Goal: Complete application form: Complete application form

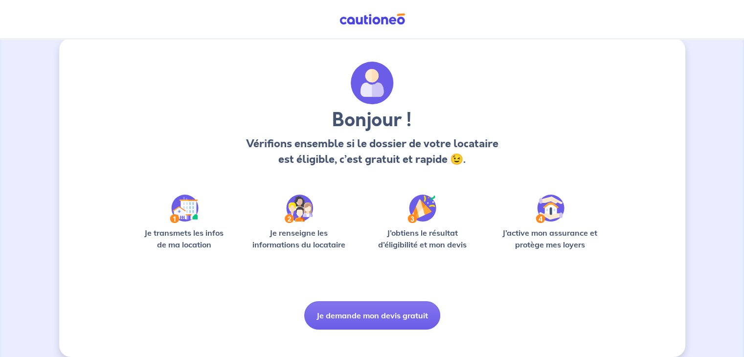
scroll to position [24, 0]
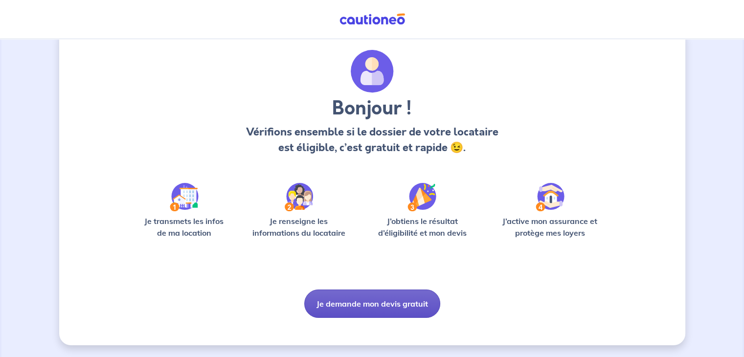
click at [374, 304] on button "Je demande mon devis gratuit" at bounding box center [372, 303] width 136 height 28
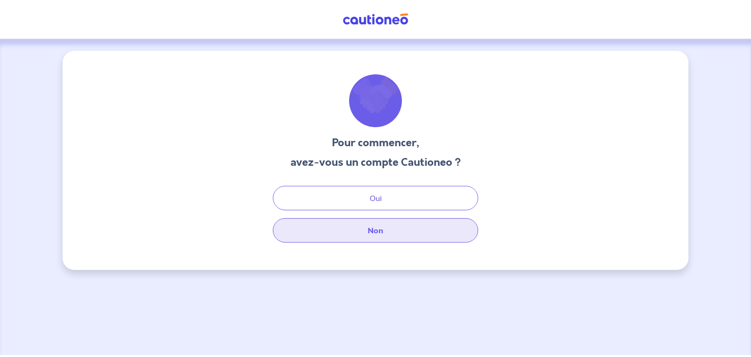
click at [395, 227] on button "Non" at bounding box center [375, 230] width 205 height 24
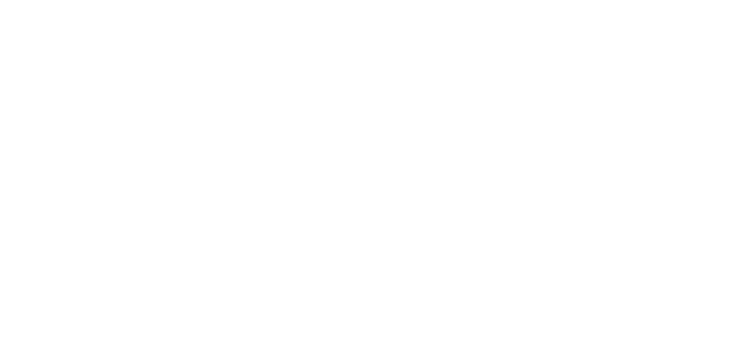
select select "FR"
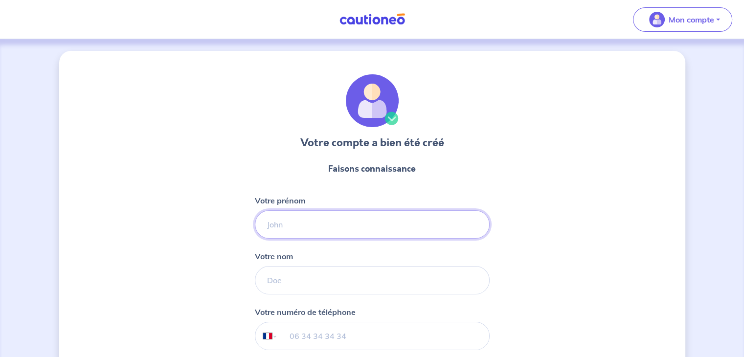
click at [283, 219] on input "Votre prénom" at bounding box center [372, 224] width 235 height 28
type input "[PERSON_NAME]"
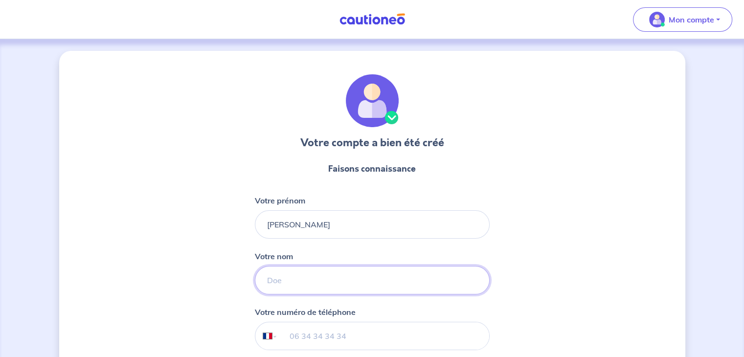
type input "[PERSON_NAME]"
type input "06 86 00 30 33"
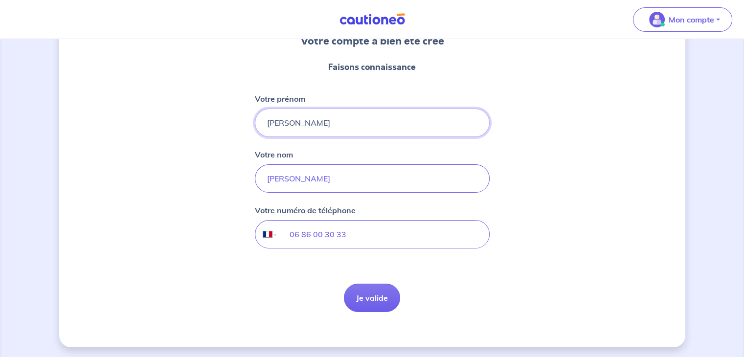
scroll to position [103, 0]
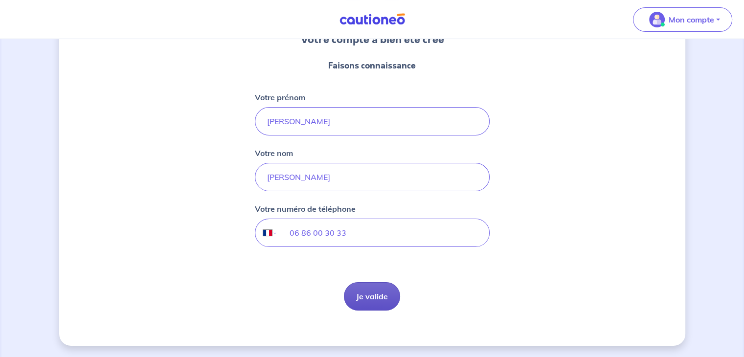
click at [366, 292] on button "Je valide" at bounding box center [372, 296] width 56 height 28
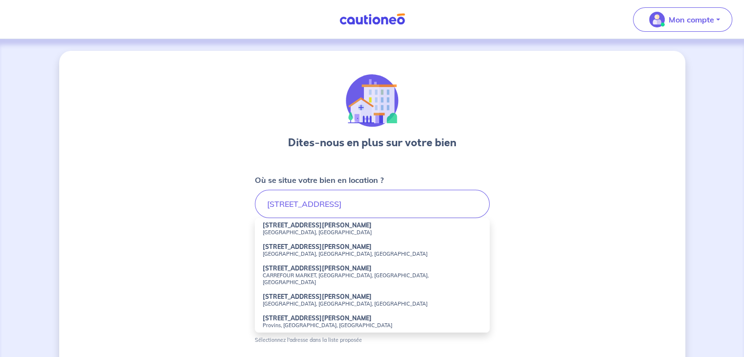
click at [297, 230] on small "[GEOGRAPHIC_DATA], [GEOGRAPHIC_DATA]" at bounding box center [372, 232] width 219 height 7
type input "[STREET_ADDRESS][PERSON_NAME]"
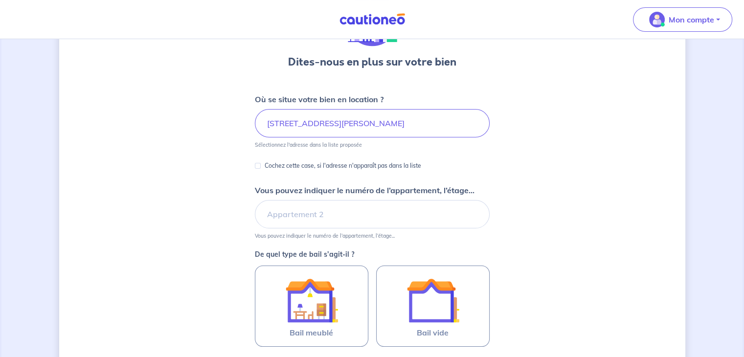
scroll to position [98, 0]
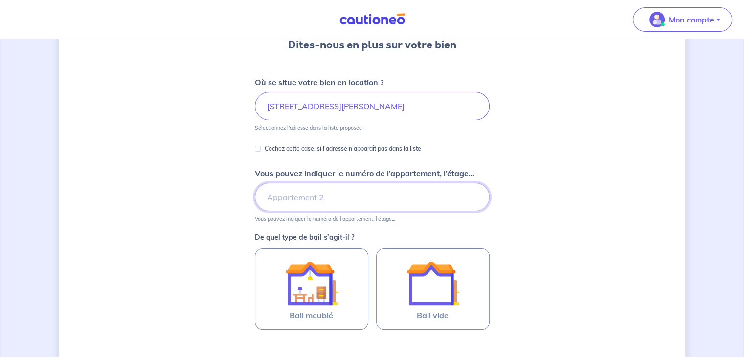
click at [307, 199] on input "Vous pouvez indiquer le numéro de l’appartement, l’étage..." at bounding box center [372, 197] width 235 height 28
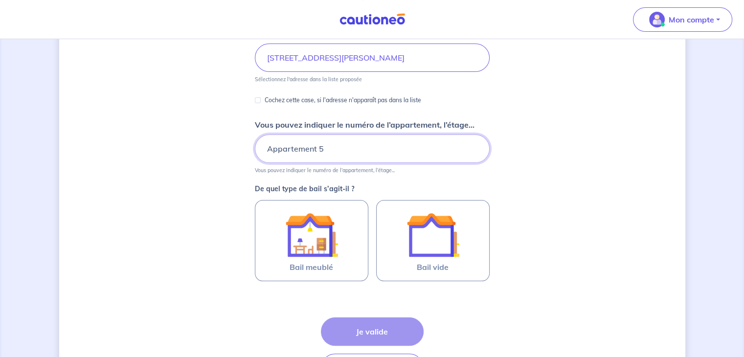
scroll to position [147, 0]
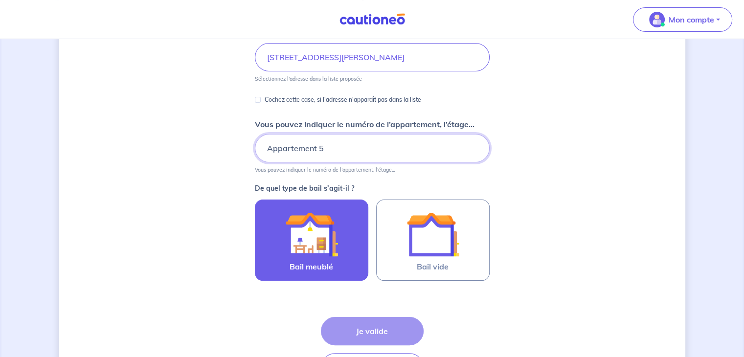
type input "Appartement 5"
click at [306, 243] on img at bounding box center [311, 234] width 53 height 53
click at [0, 0] on input "Bail meublé" at bounding box center [0, 0] width 0 height 0
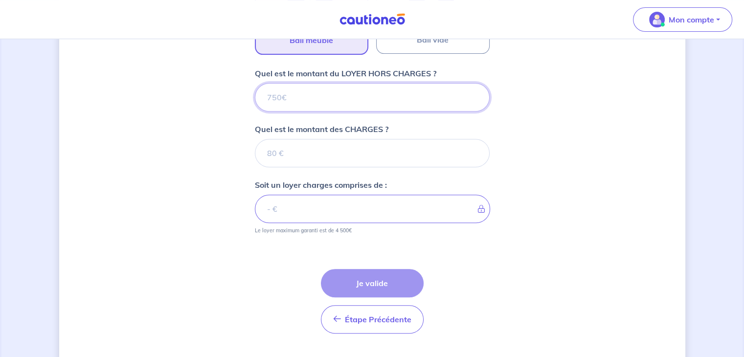
scroll to position [395, 0]
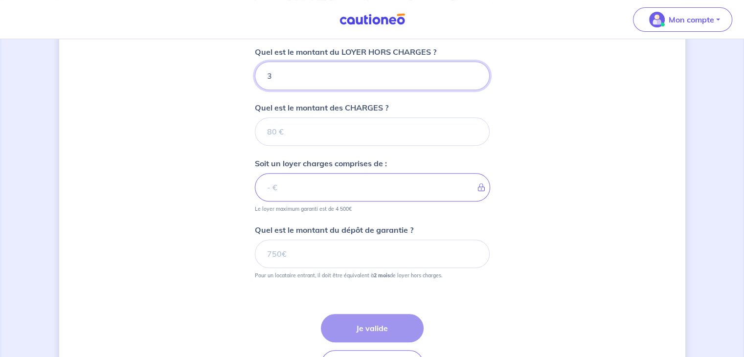
type input "39"
type input "395"
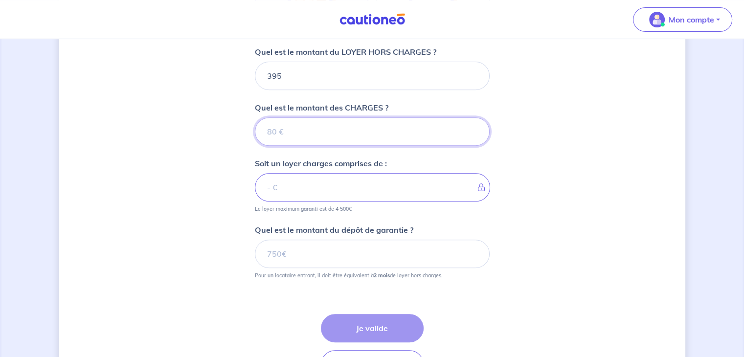
click at [321, 124] on input "Quel est le montant des CHARGES ?" at bounding box center [372, 131] width 235 height 28
type input "8"
type input "403"
type input "87"
type input "482"
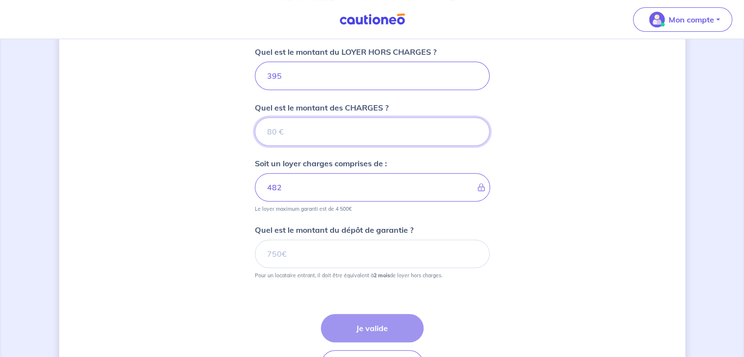
type input "87.5"
type input "482.5"
type input "87.5"
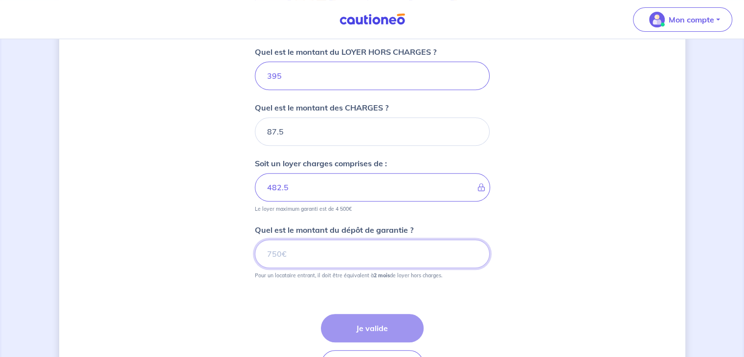
click at [303, 252] on input "Quel est le montant du dépôt de garantie ?" at bounding box center [372, 254] width 235 height 28
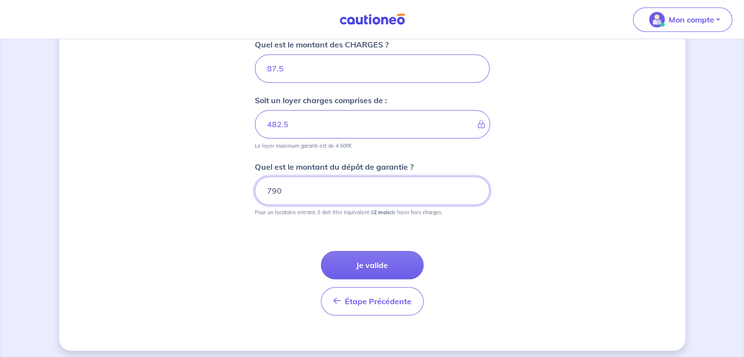
scroll to position [462, 0]
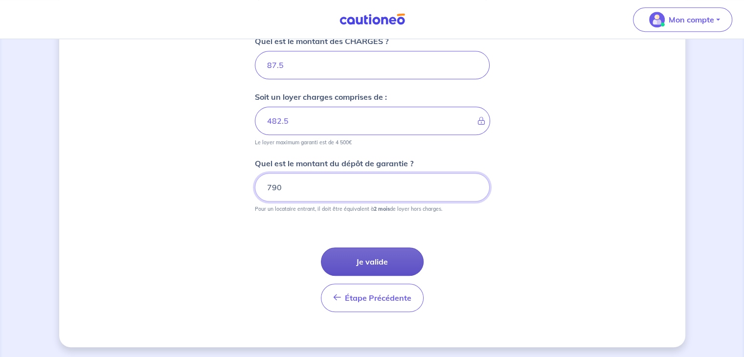
type input "790"
click at [360, 253] on button "Je valide" at bounding box center [372, 261] width 103 height 28
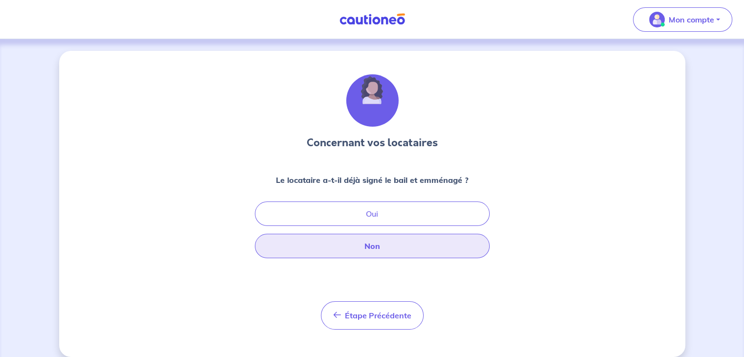
click at [393, 244] on button "Non" at bounding box center [372, 246] width 235 height 24
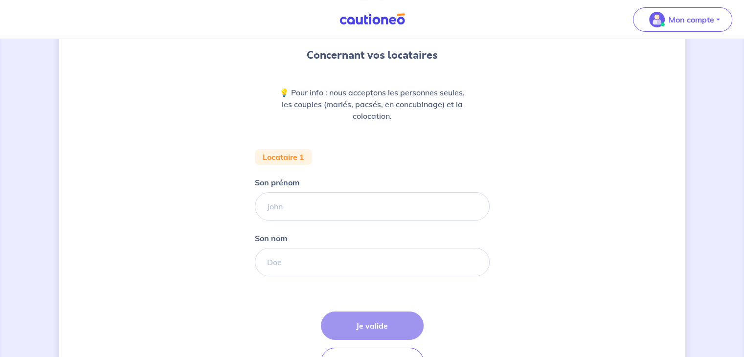
scroll to position [147, 0]
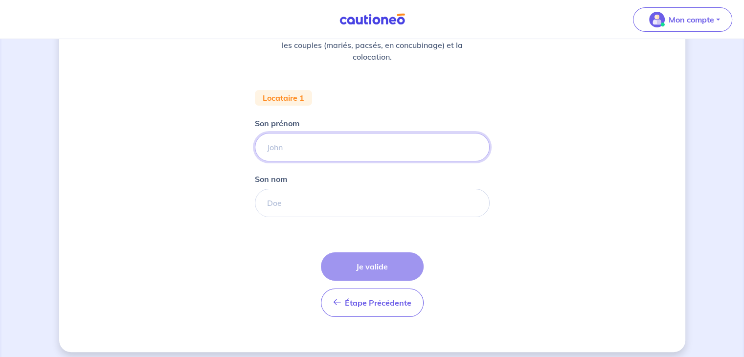
click at [298, 144] on input "Son prénom" at bounding box center [372, 147] width 235 height 28
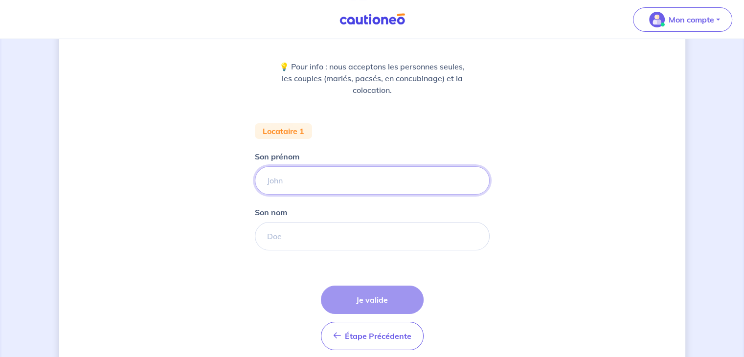
scroll to position [153, 0]
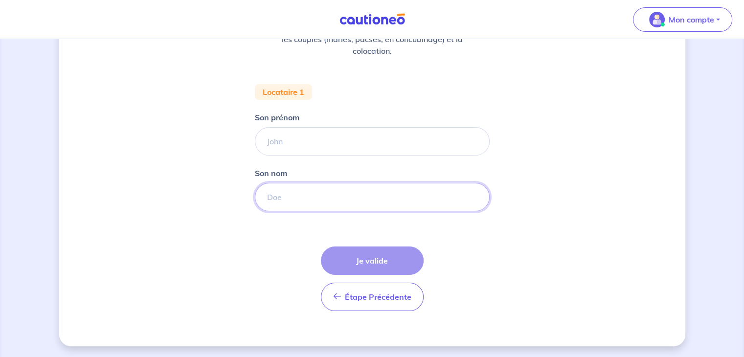
click at [266, 197] on input "Son nom" at bounding box center [372, 197] width 235 height 28
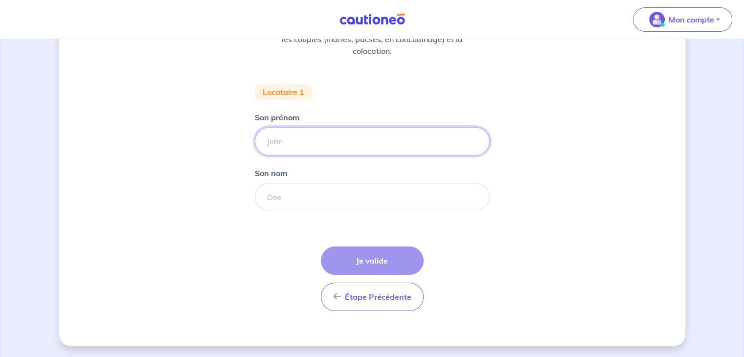
click at [276, 131] on input "Son prénom" at bounding box center [372, 141] width 235 height 28
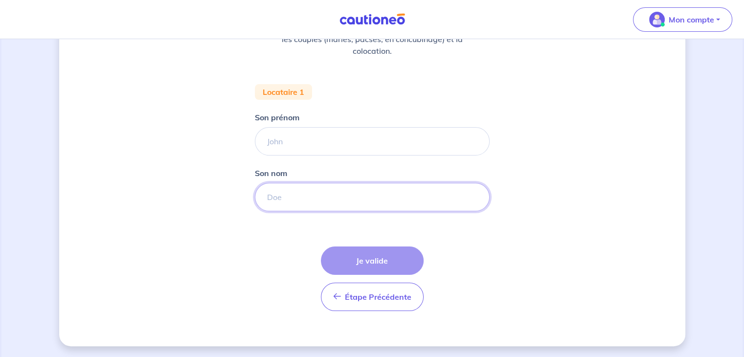
click at [280, 198] on input "Son nom" at bounding box center [372, 197] width 235 height 28
type input "FAUGIER"
click at [354, 265] on div "Étape Précédente Précédent Je valide Je valide" at bounding box center [372, 278] width 103 height 65
click at [369, 257] on div "Étape Précédente Précédent Je valide Je valide" at bounding box center [372, 278] width 103 height 65
click at [279, 137] on input "Son prénom" at bounding box center [372, 141] width 235 height 28
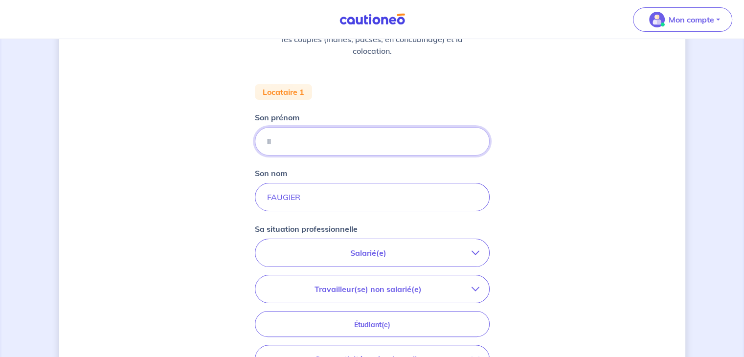
type input "l"
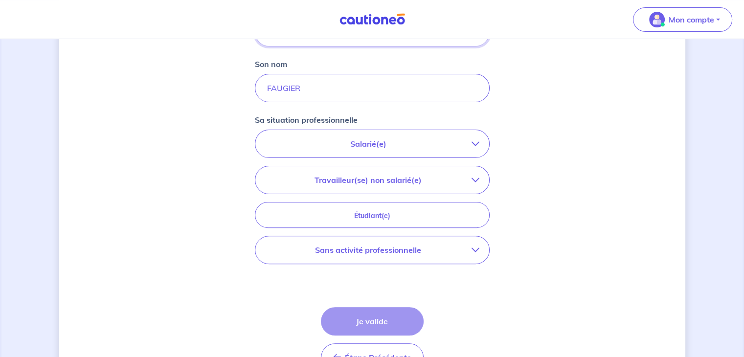
scroll to position [250, 0]
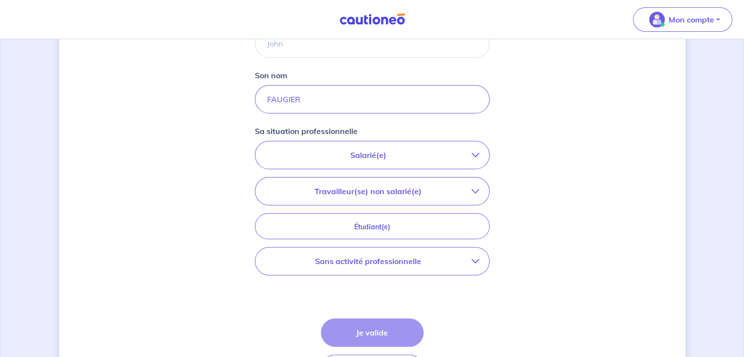
click at [473, 148] on button "Salarié(e)" at bounding box center [372, 154] width 234 height 27
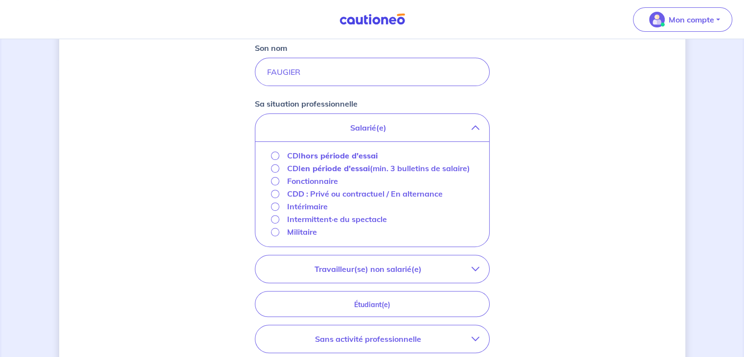
scroll to position [299, 0]
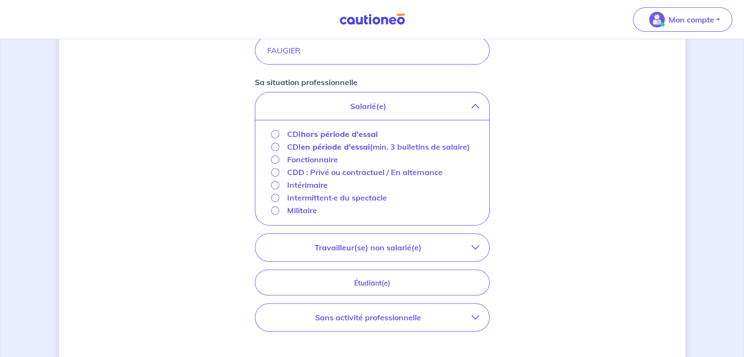
click at [472, 102] on icon "button" at bounding box center [475, 106] width 8 height 8
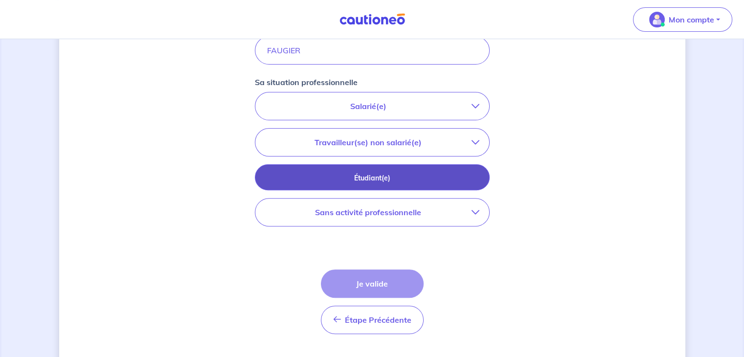
click at [414, 176] on p "Étudiant(e)" at bounding box center [372, 178] width 210 height 11
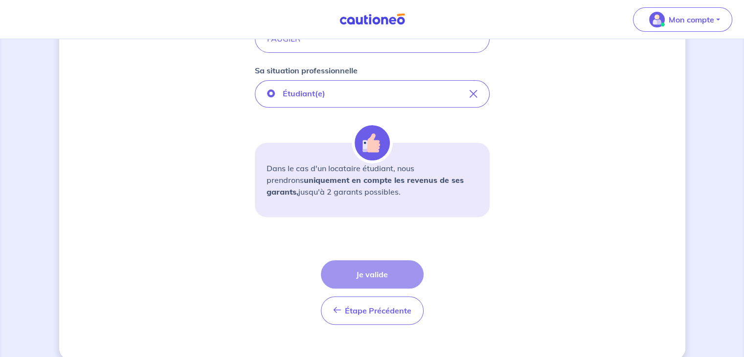
scroll to position [325, 0]
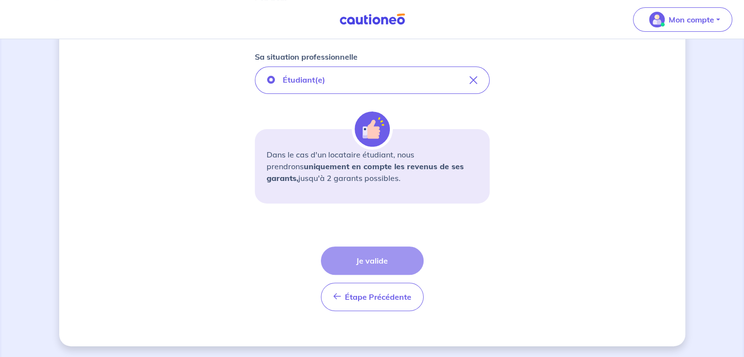
click at [367, 257] on div "Étape Précédente Précédent Je valide Je valide" at bounding box center [372, 278] width 103 height 65
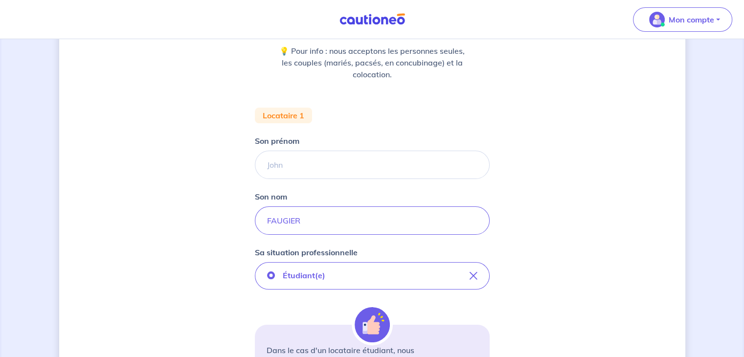
scroll to position [147, 0]
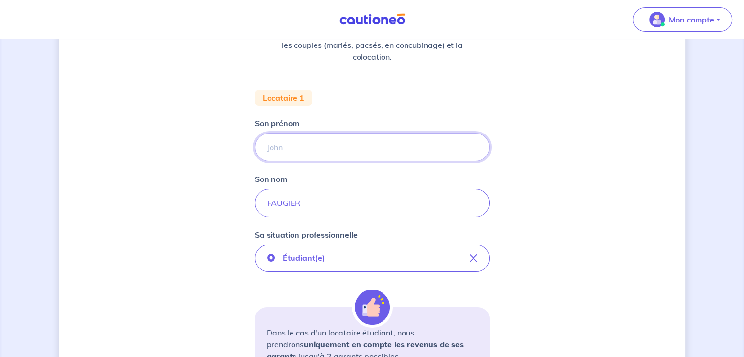
click at [333, 147] on input "Son prénom" at bounding box center [372, 147] width 235 height 28
type input "h"
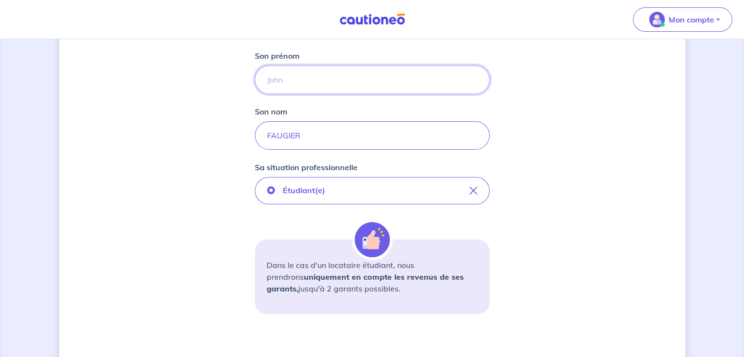
scroll to position [325, 0]
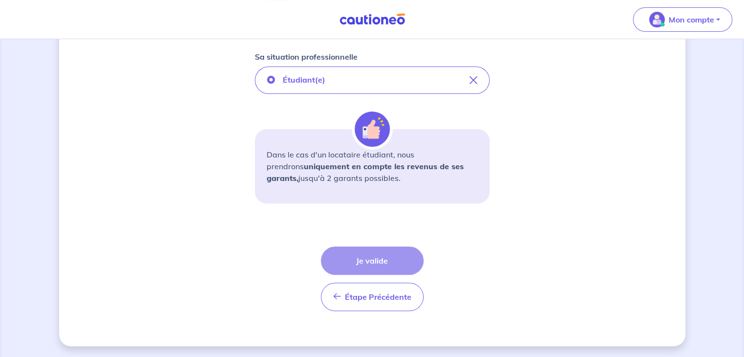
click at [393, 272] on div "Étape Précédente Précédent Je valide Je valide" at bounding box center [372, 278] width 103 height 65
click at [376, 255] on div "Étape Précédente Précédent Je valide Je valide" at bounding box center [372, 278] width 103 height 65
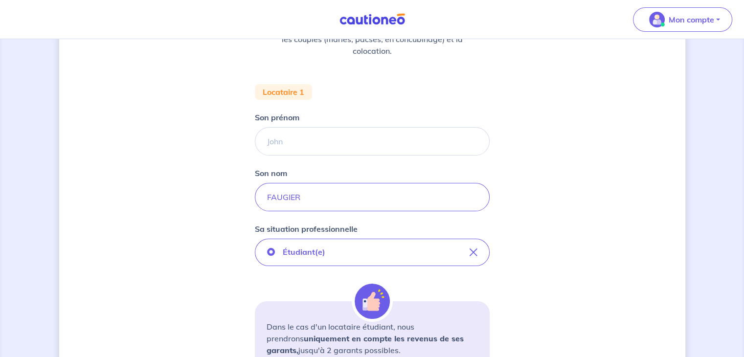
scroll to position [129, 0]
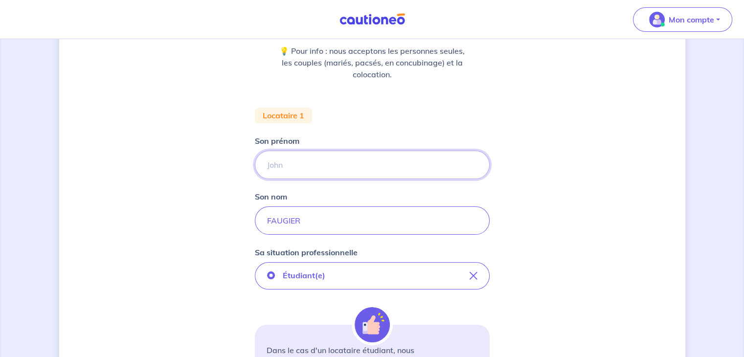
click at [291, 159] on input "Son prénom" at bounding box center [372, 165] width 235 height 28
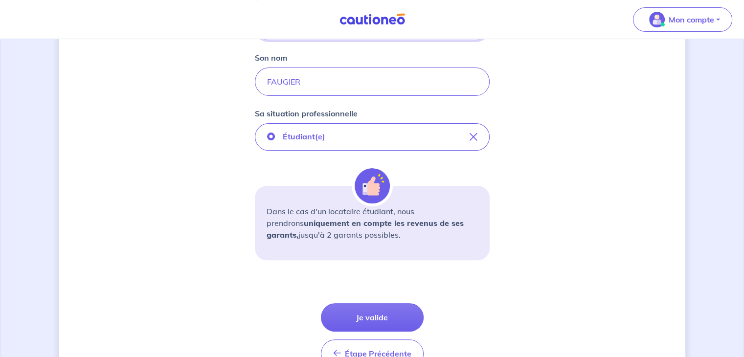
scroll to position [325, 0]
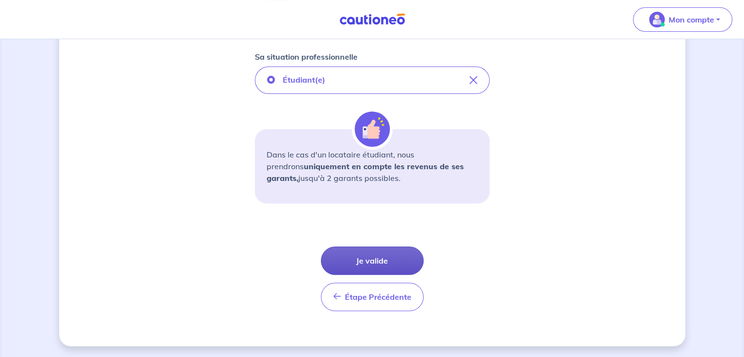
type input "AA"
click at [369, 257] on button "Je valide" at bounding box center [372, 260] width 103 height 28
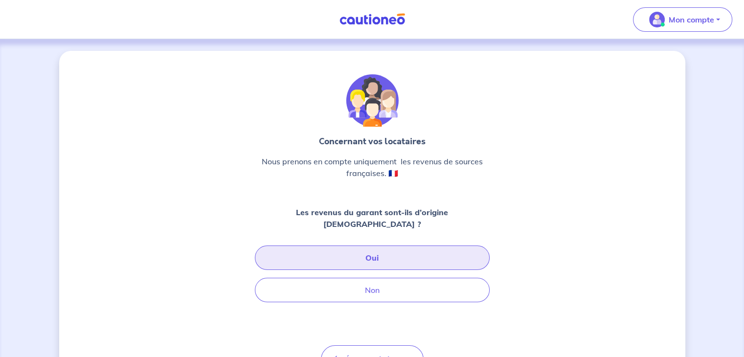
click at [374, 248] on button "Oui" at bounding box center [372, 257] width 235 height 24
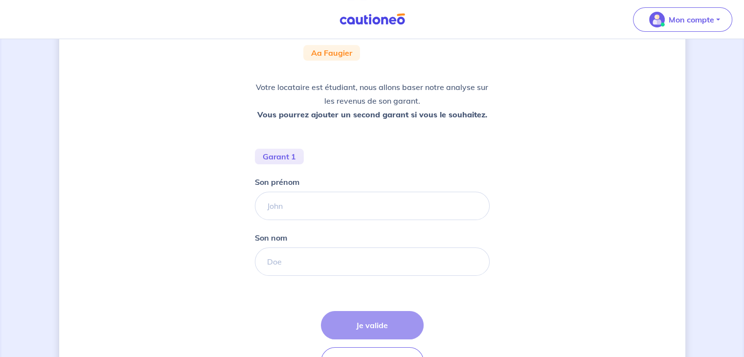
scroll to position [147, 0]
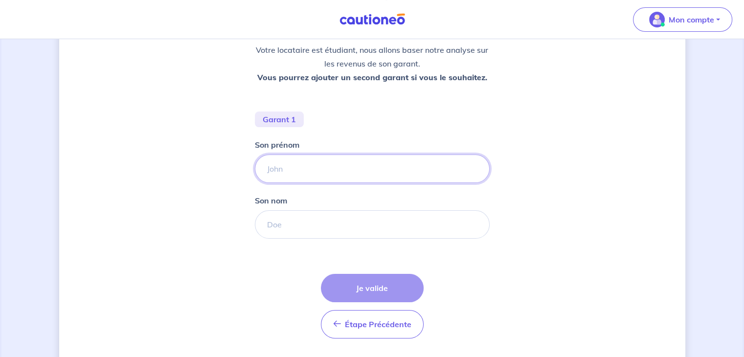
click at [321, 167] on input "Son prénom" at bounding box center [372, 168] width 235 height 28
type input "p"
type input "[PERSON_NAME]"
click at [307, 229] on input "Son nom" at bounding box center [372, 224] width 235 height 28
type input "FAUGIER"
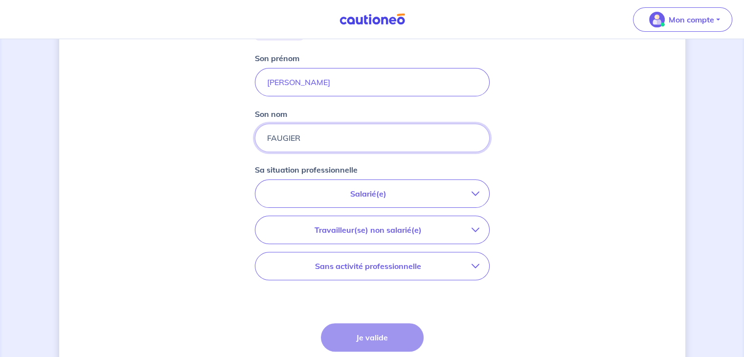
scroll to position [244, 0]
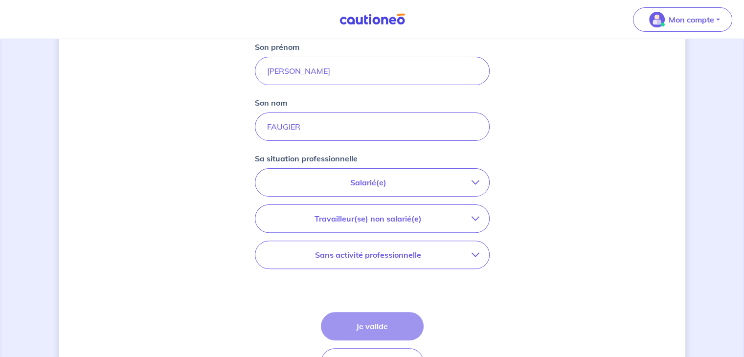
click at [368, 181] on p "Salarié(e)" at bounding box center [368, 183] width 206 height 12
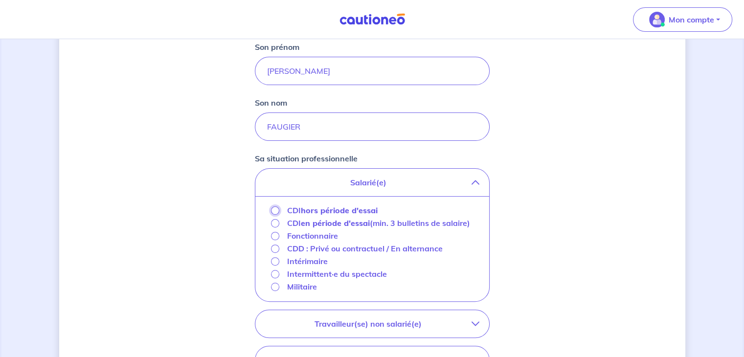
click at [276, 209] on input "CDI hors période d'essai" at bounding box center [275, 210] width 8 height 8
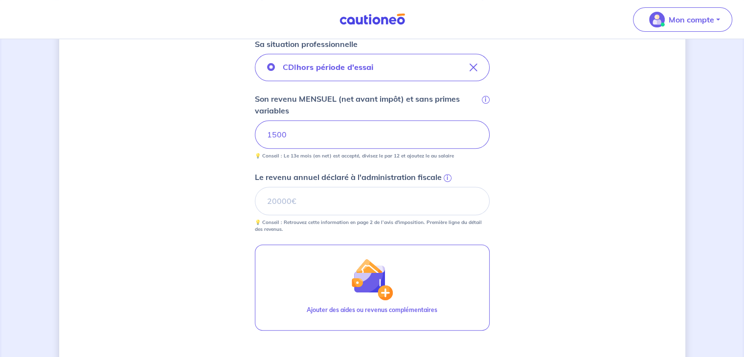
scroll to position [342, 0]
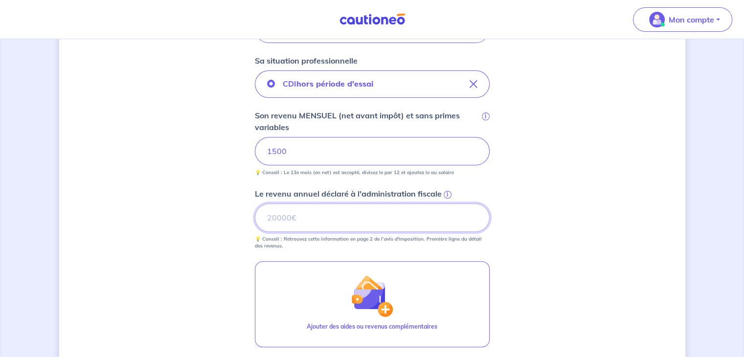
click at [315, 225] on input "Le revenu annuel déclaré à l'administration fiscale i" at bounding box center [372, 217] width 235 height 28
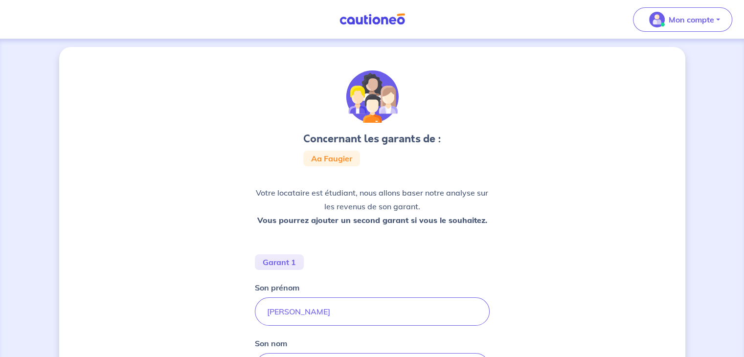
scroll to position [0, 0]
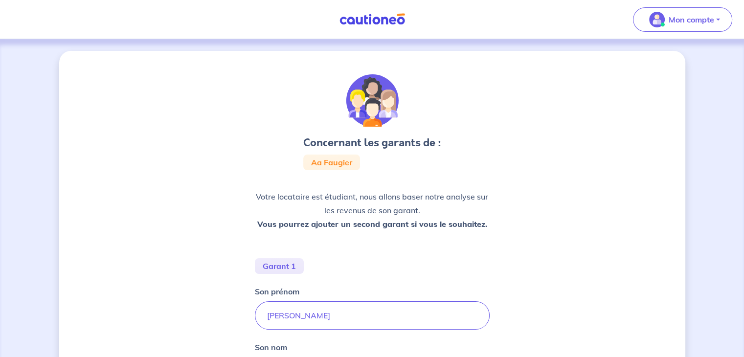
click at [326, 161] on span "Aa Faugier" at bounding box center [331, 162] width 41 height 8
click at [697, 25] on span "Mon compte" at bounding box center [679, 20] width 69 height 16
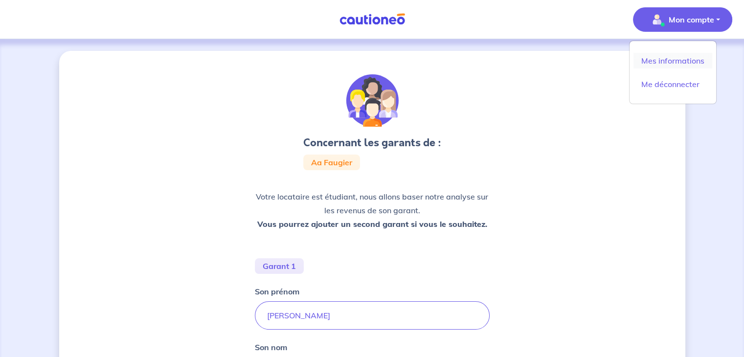
click at [660, 60] on link "Mes informations" at bounding box center [672, 61] width 79 height 16
